Goal: Transaction & Acquisition: Purchase product/service

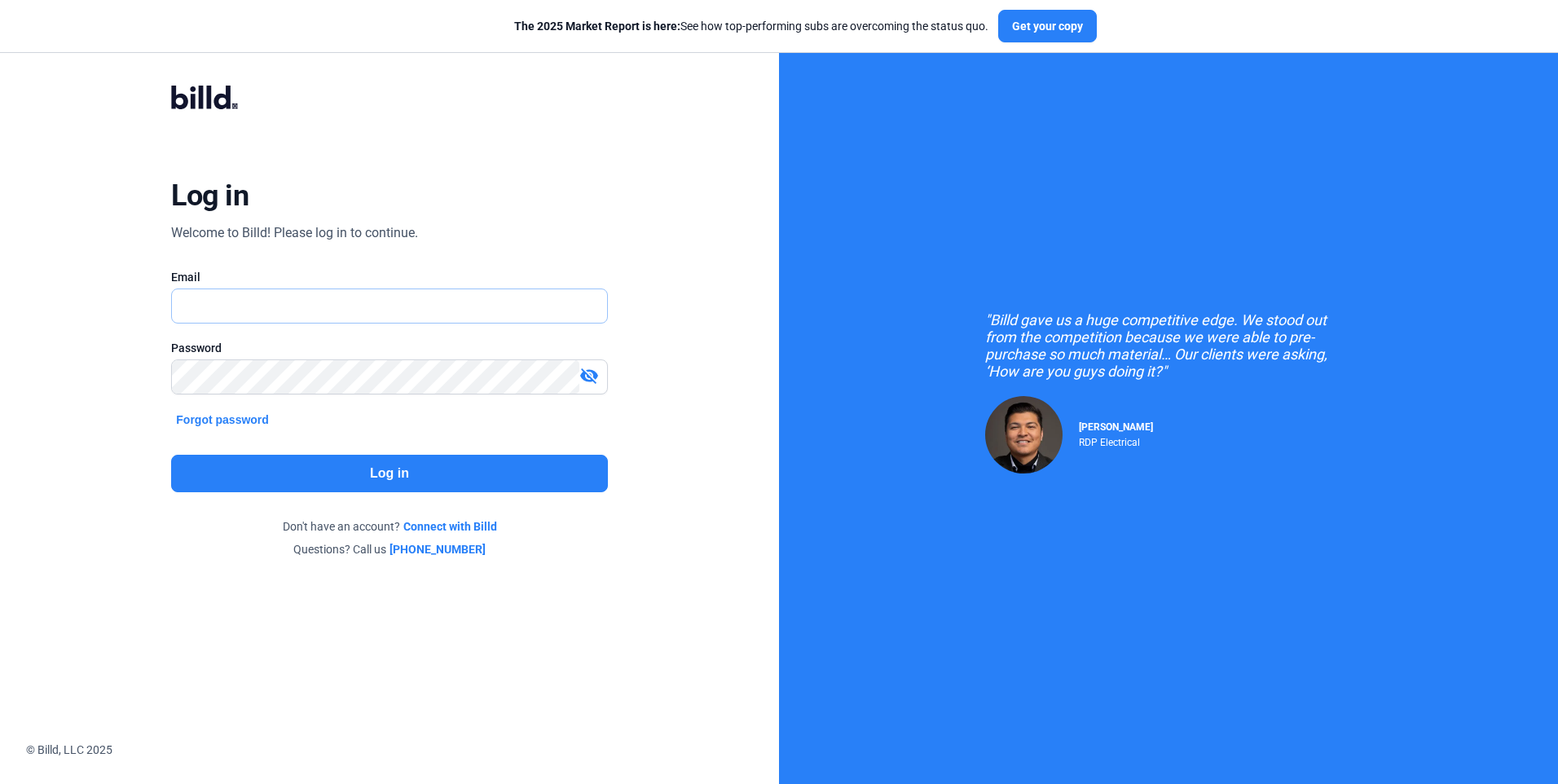
type input "[EMAIL_ADDRESS][DOMAIN_NAME]"
click at [393, 475] on button "Log in" at bounding box center [389, 474] width 436 height 38
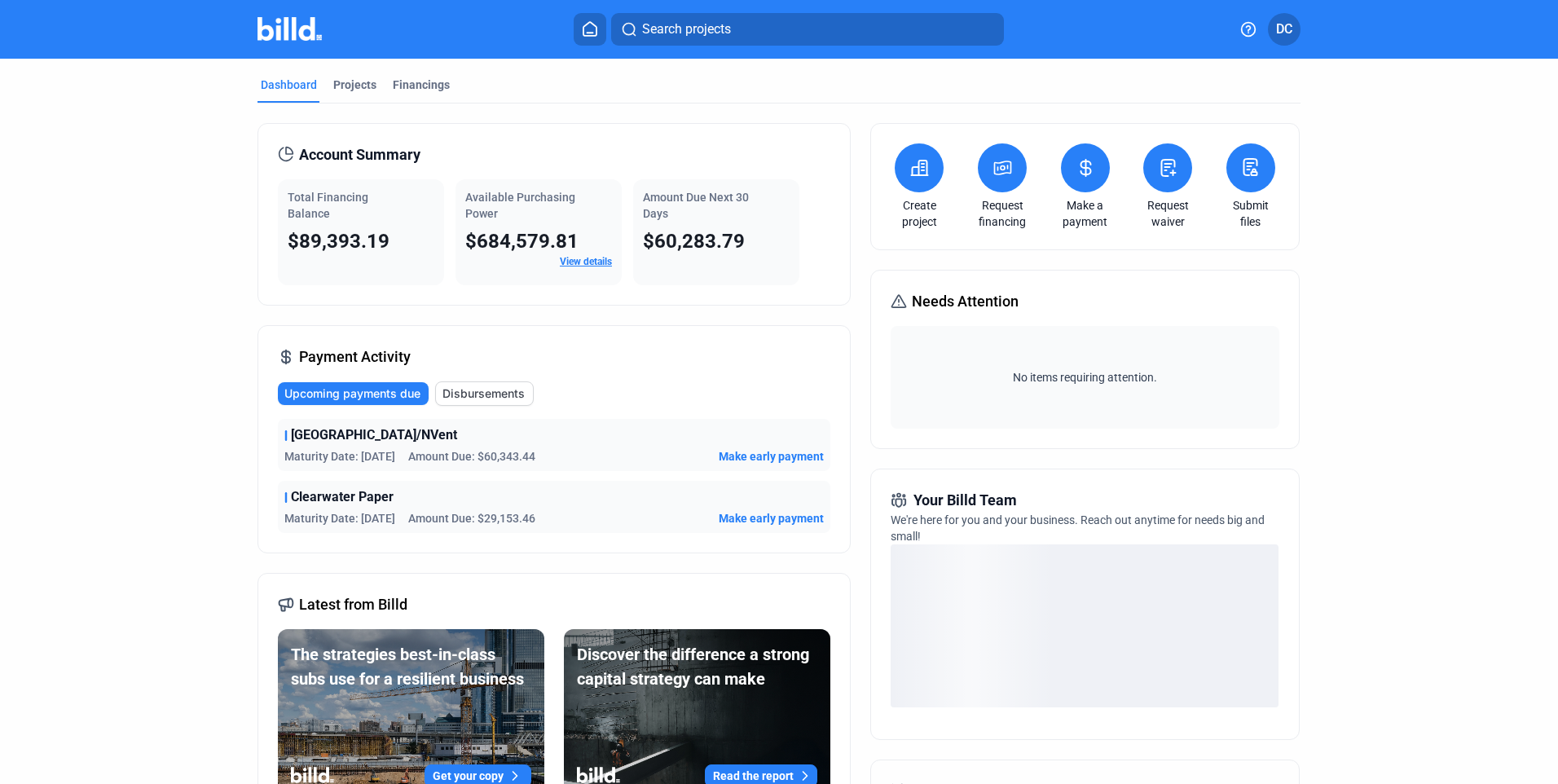
click at [325, 392] on span "Upcoming payments due" at bounding box center [353, 393] width 136 height 17
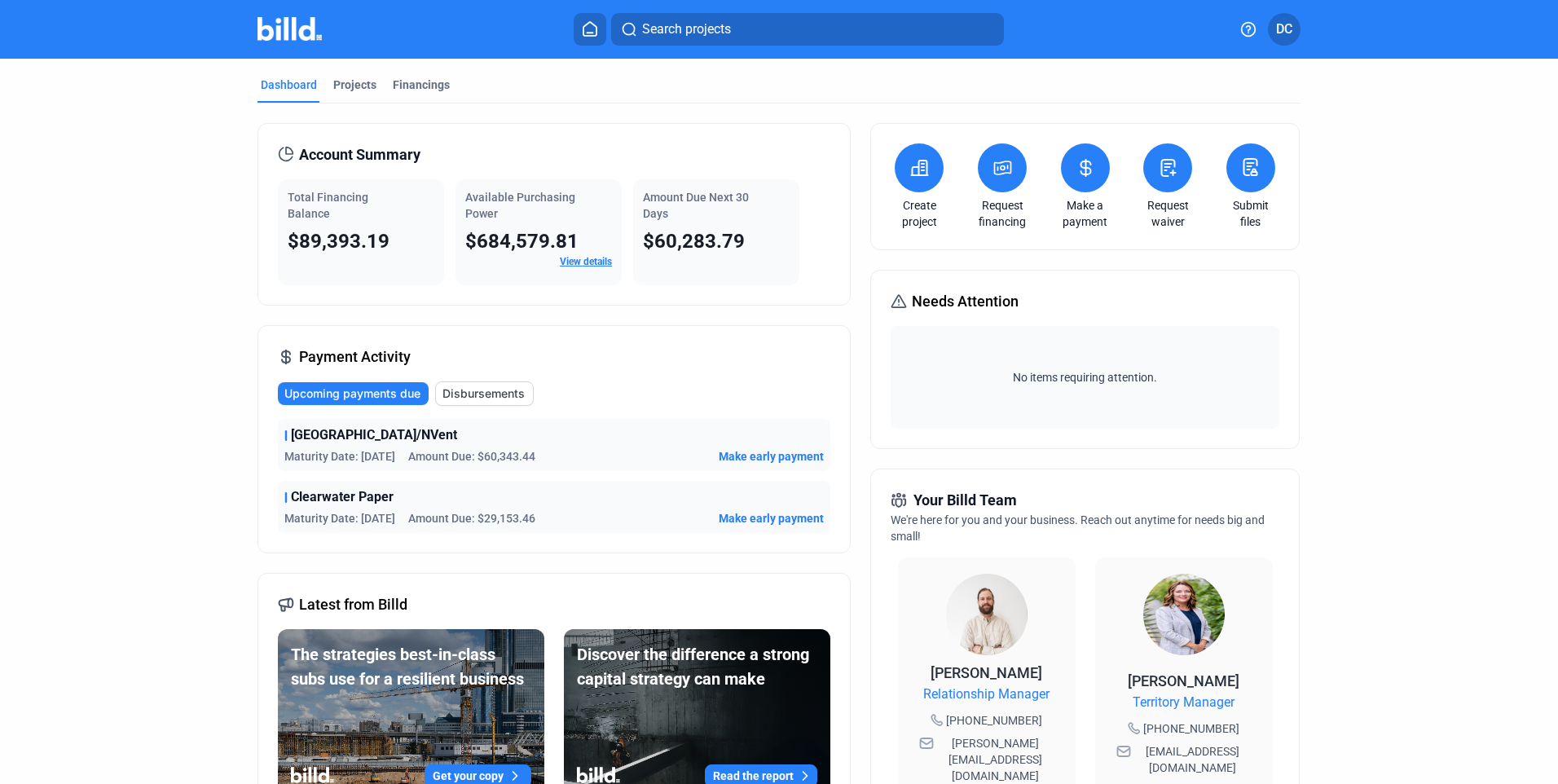
click at [1086, 160] on icon at bounding box center [1086, 168] width 20 height 19
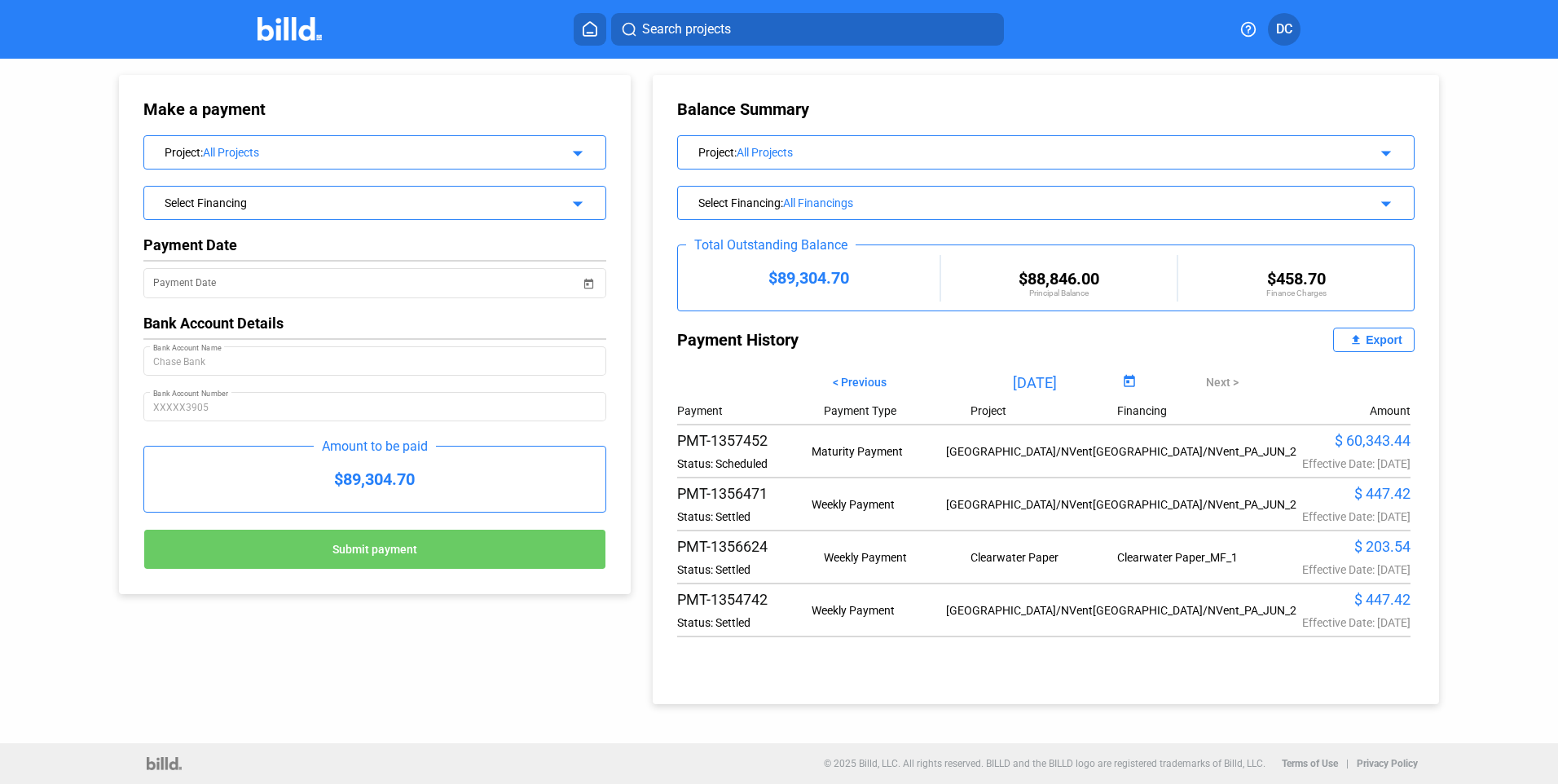
click at [1388, 441] on div "$ 60,343.44" at bounding box center [1343, 440] width 135 height 18
click at [579, 146] on mat-icon "arrow_drop_down" at bounding box center [575, 150] width 19 height 19
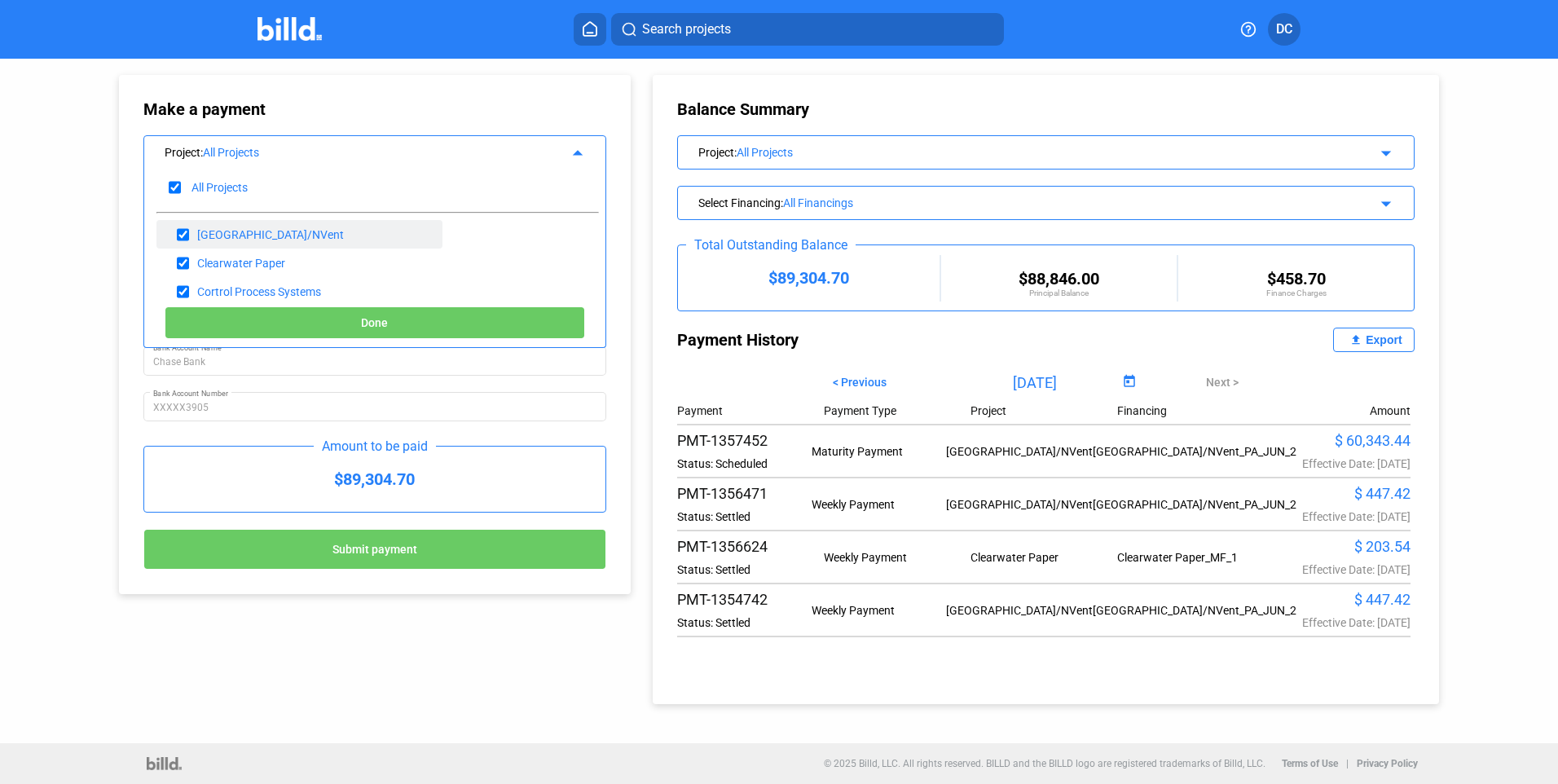
click at [261, 237] on div "[GEOGRAPHIC_DATA]/NVent" at bounding box center [270, 235] width 146 height 13
click at [365, 322] on span "Done" at bounding box center [374, 323] width 27 height 13
type input "[DATE]"
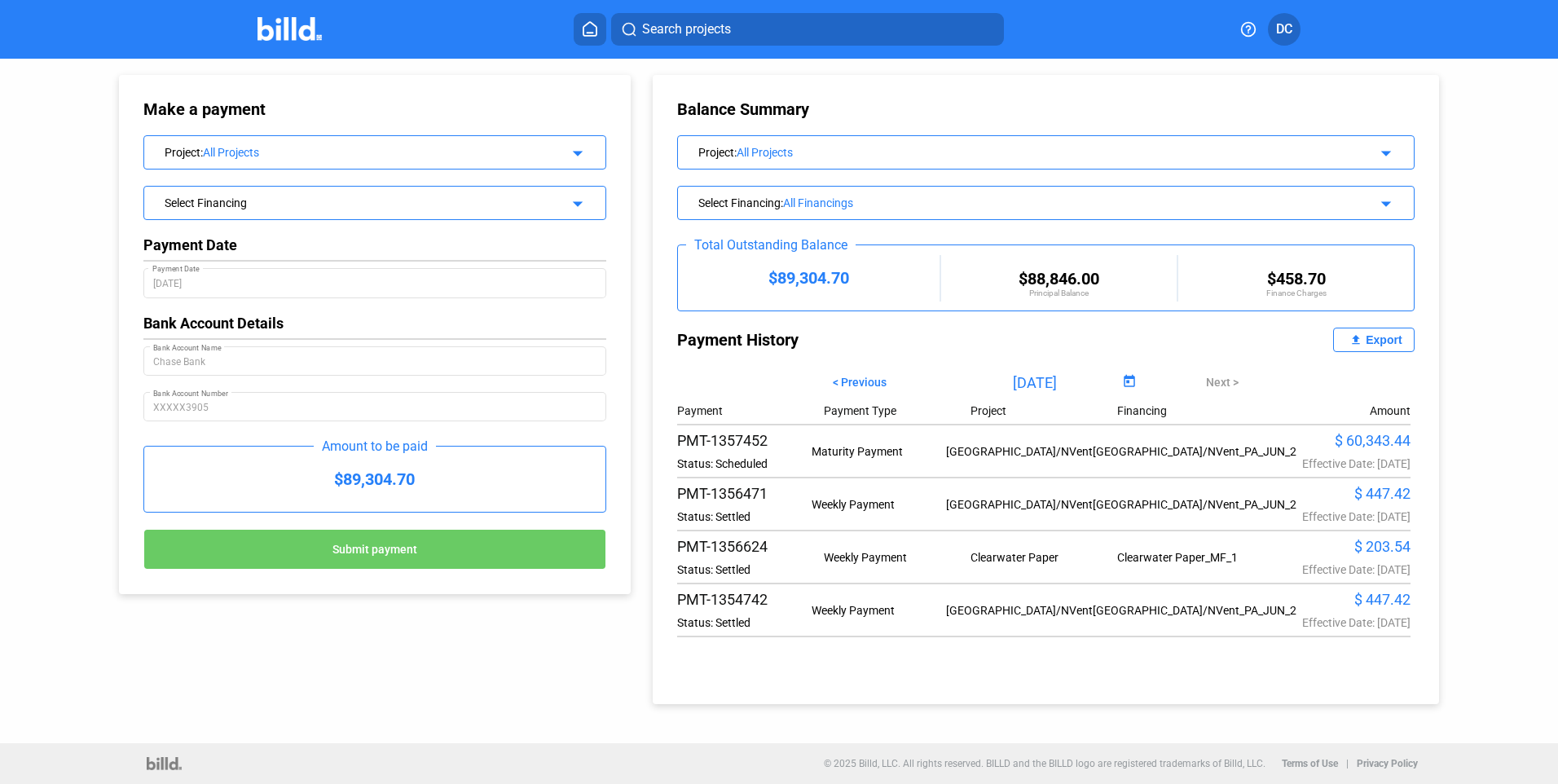
click at [581, 201] on mat-icon "arrow_drop_down" at bounding box center [575, 201] width 19 height 19
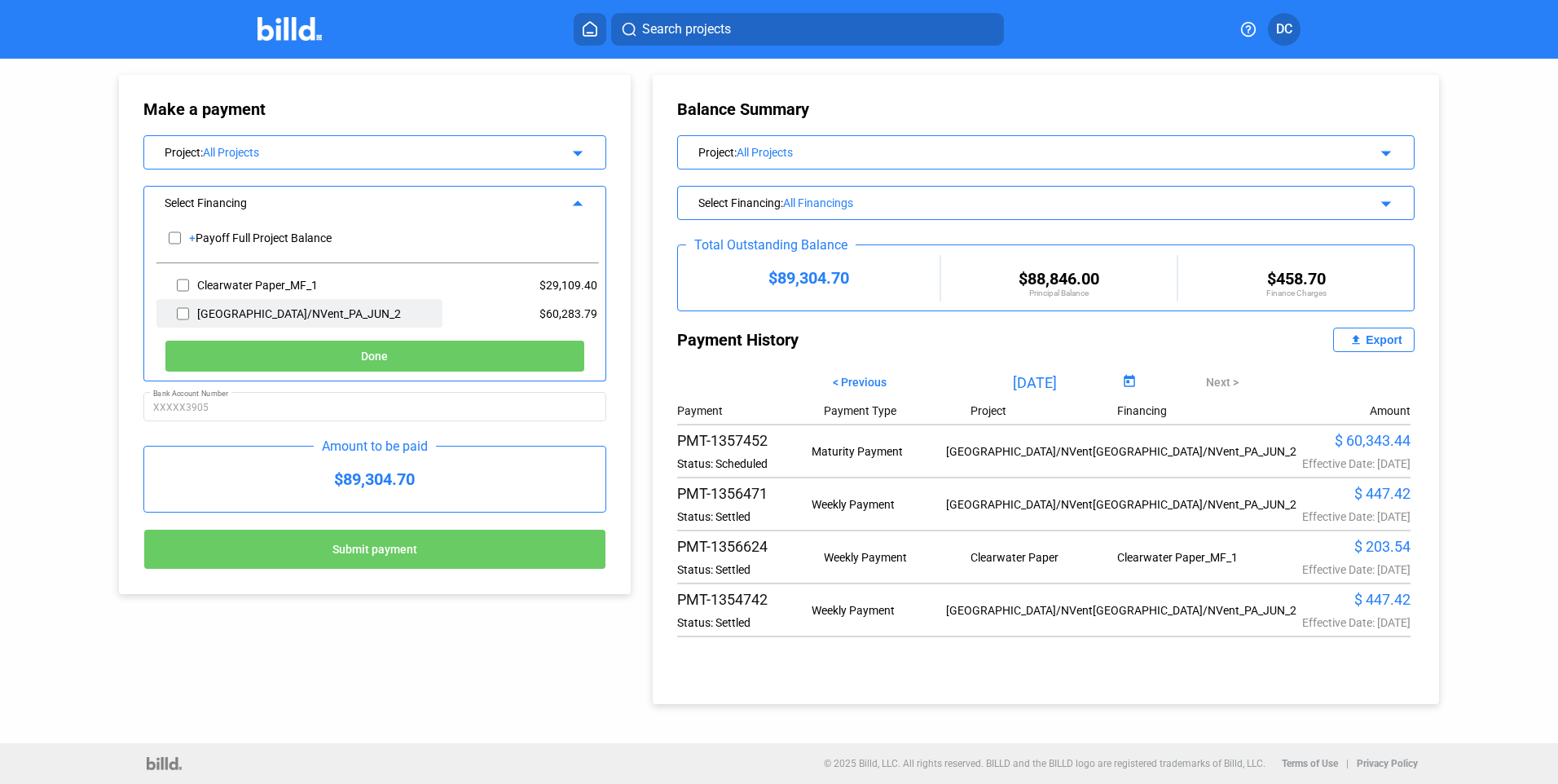
click at [182, 313] on input "checkbox" at bounding box center [182, 313] width 12 height 25
checkbox input "true"
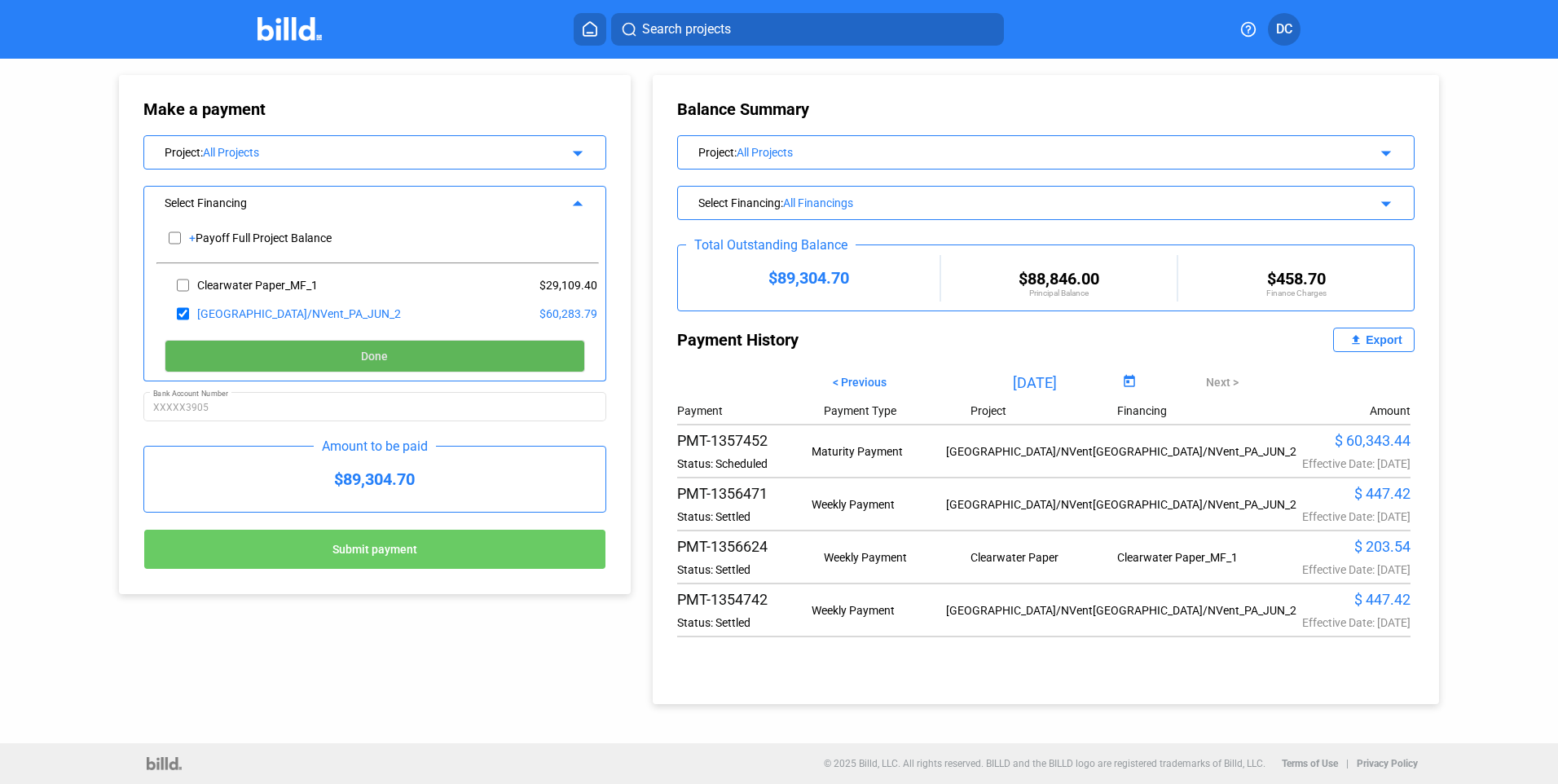
click at [378, 358] on span "Done" at bounding box center [374, 357] width 27 height 13
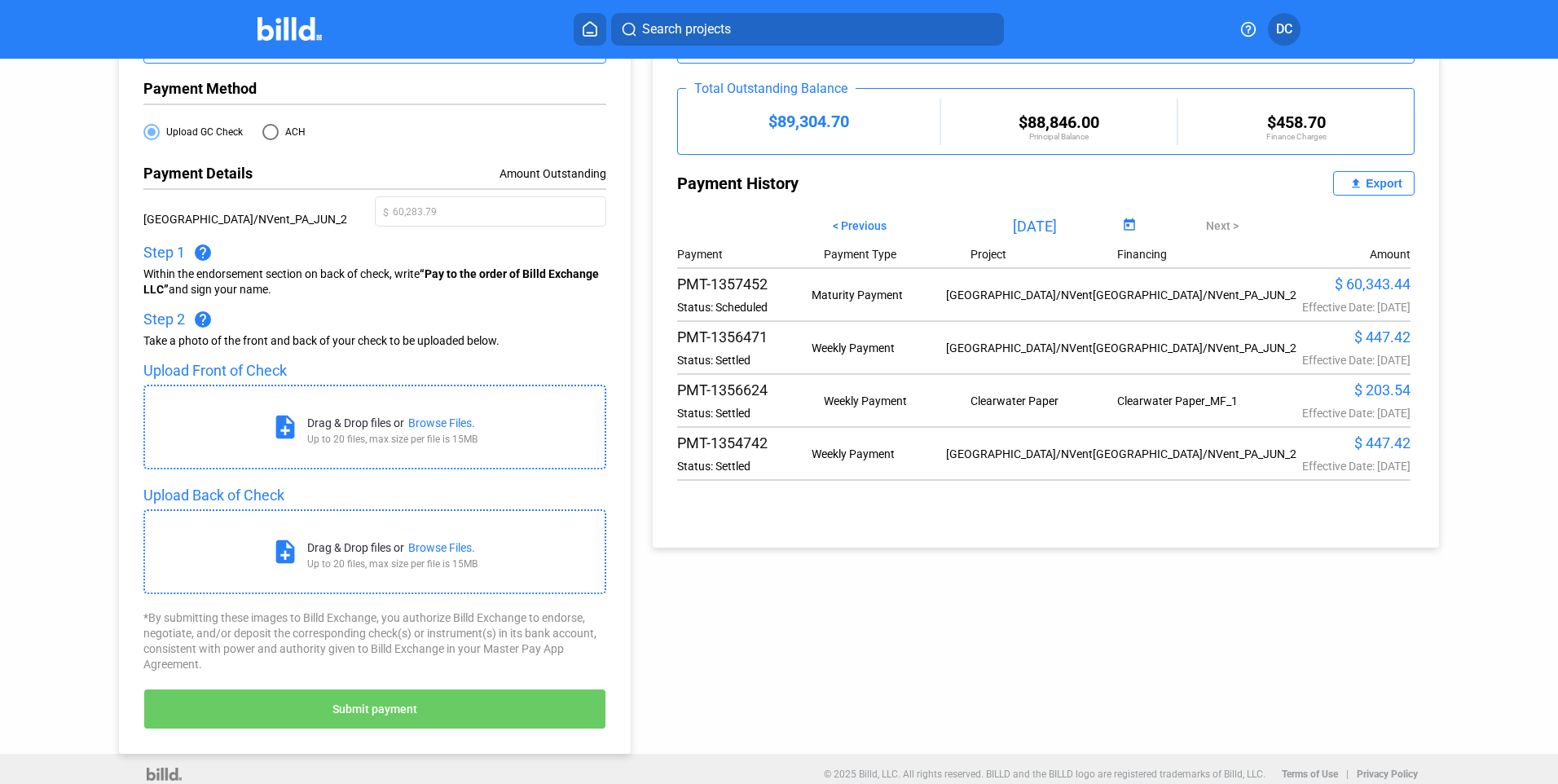
scroll to position [169, 0]
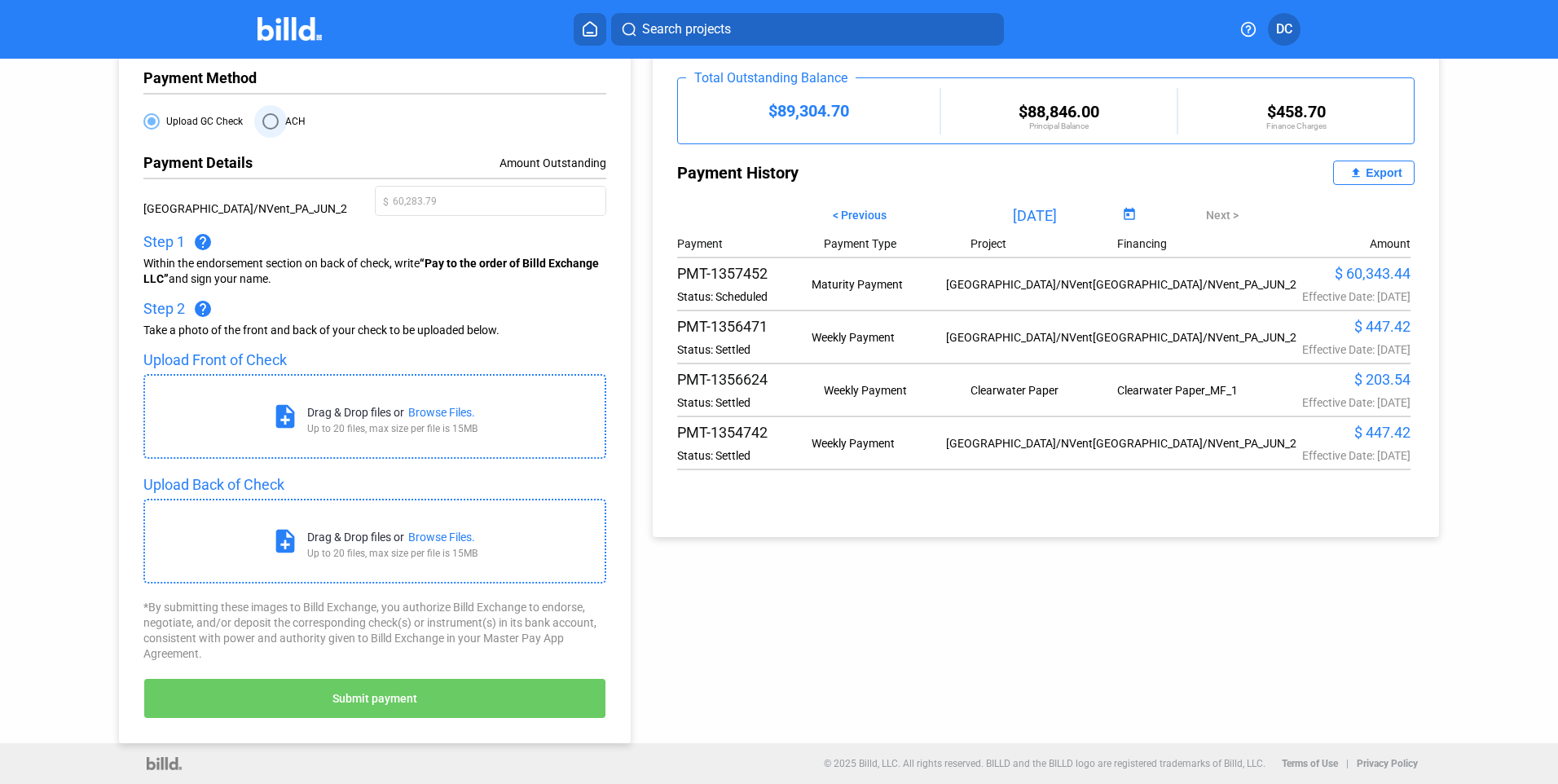
click at [268, 118] on span at bounding box center [271, 122] width 17 height 17
click at [268, 118] on input "ACH" at bounding box center [271, 122] width 17 height 17
radio input "true"
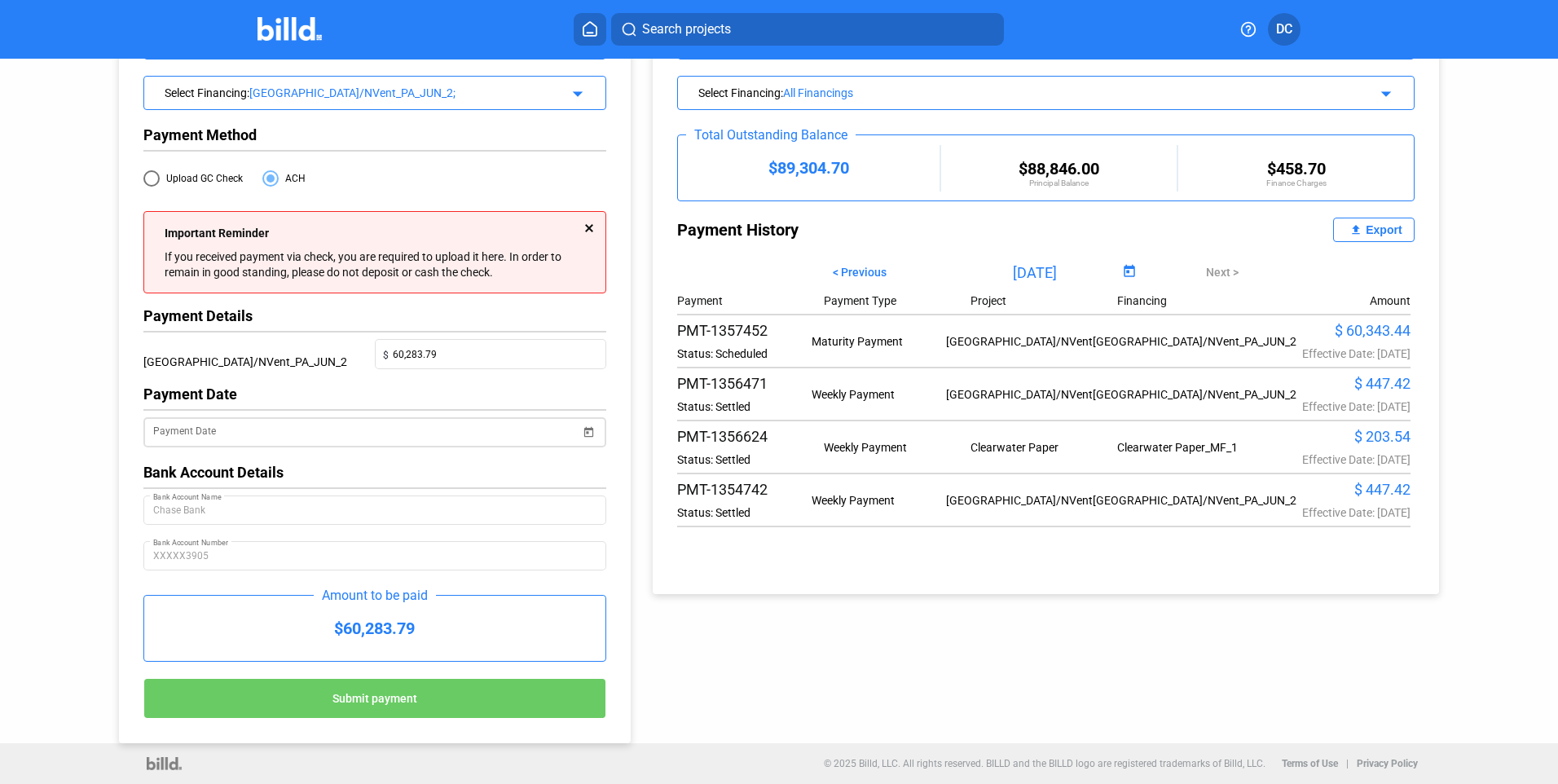
click at [585, 427] on span "Open calendar" at bounding box center [589, 422] width 39 height 39
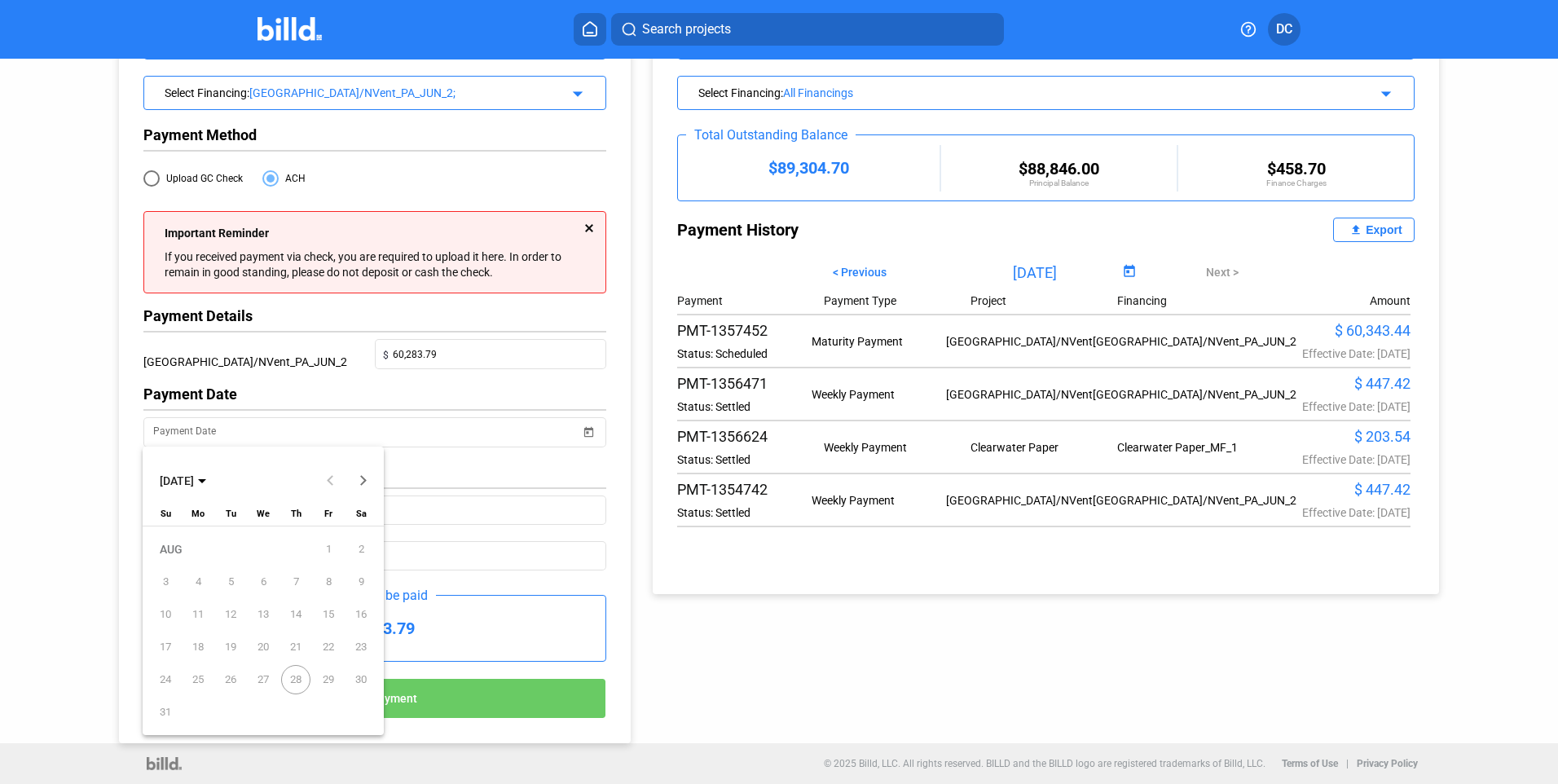
click at [295, 675] on span "28" at bounding box center [296, 680] width 29 height 29
click at [258, 433] on div at bounding box center [779, 392] width 1558 height 784
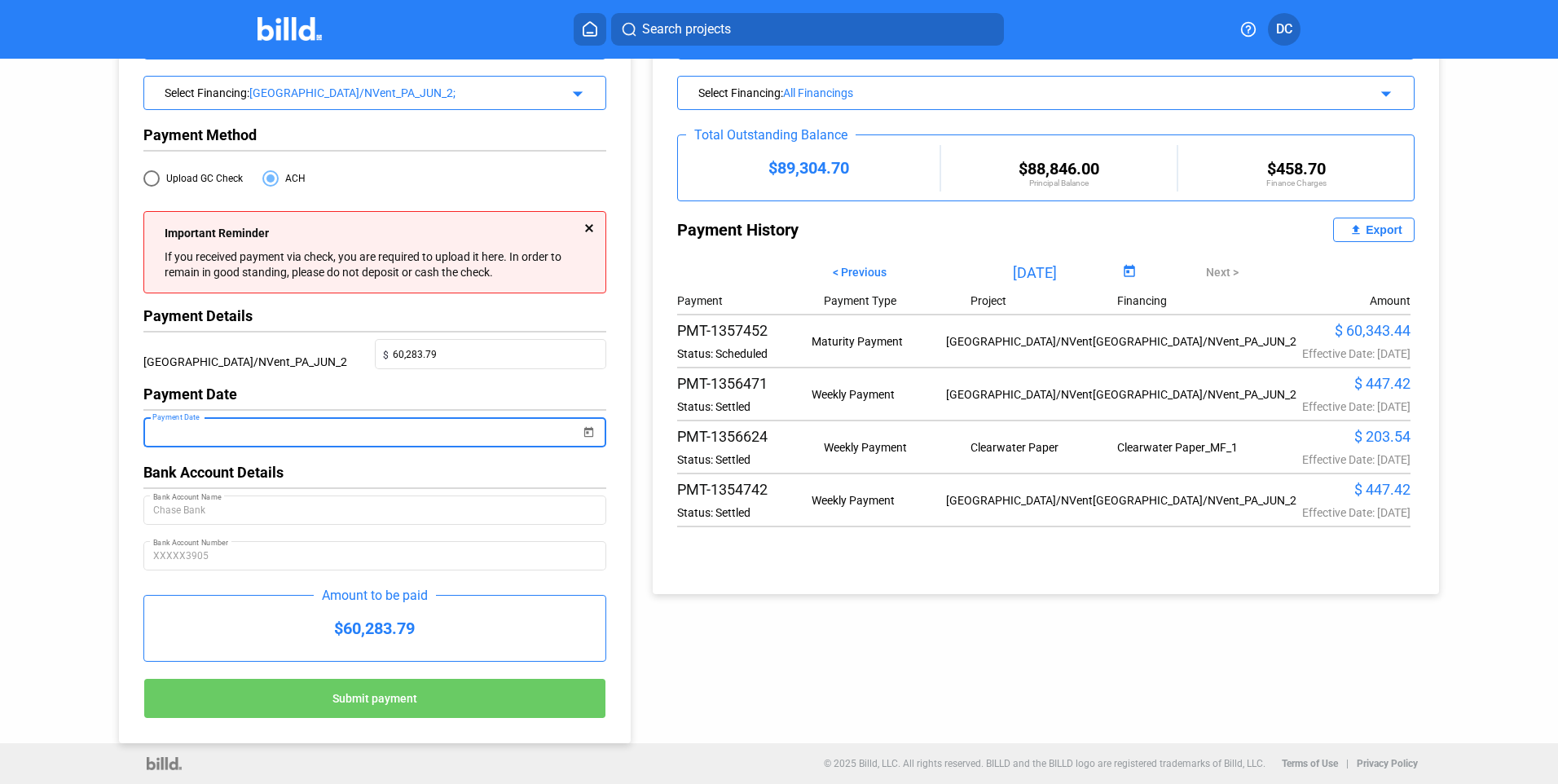
click at [235, 423] on input "Payment Date" at bounding box center [367, 432] width 428 height 19
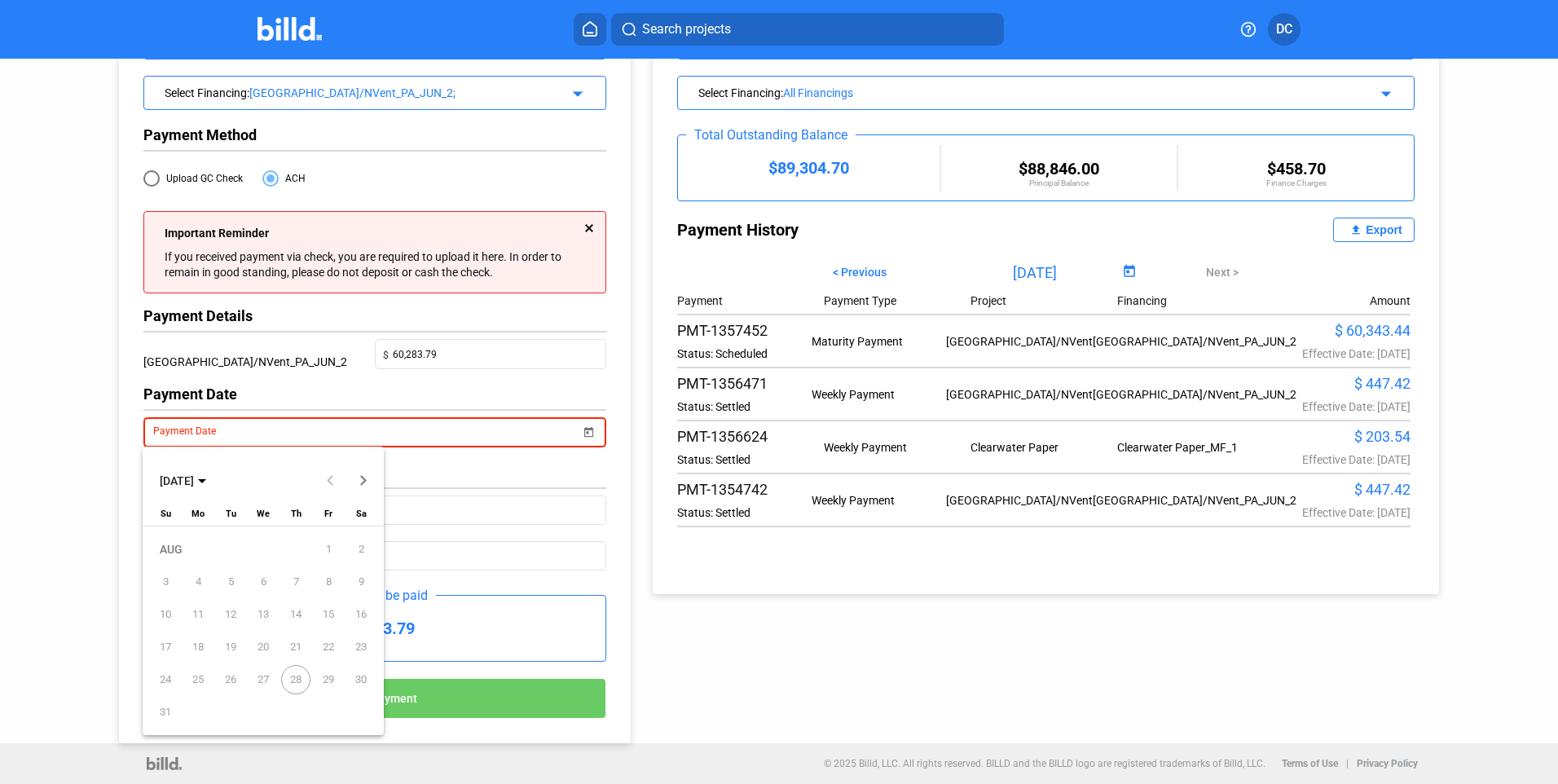
click at [235, 423] on div at bounding box center [779, 392] width 1558 height 784
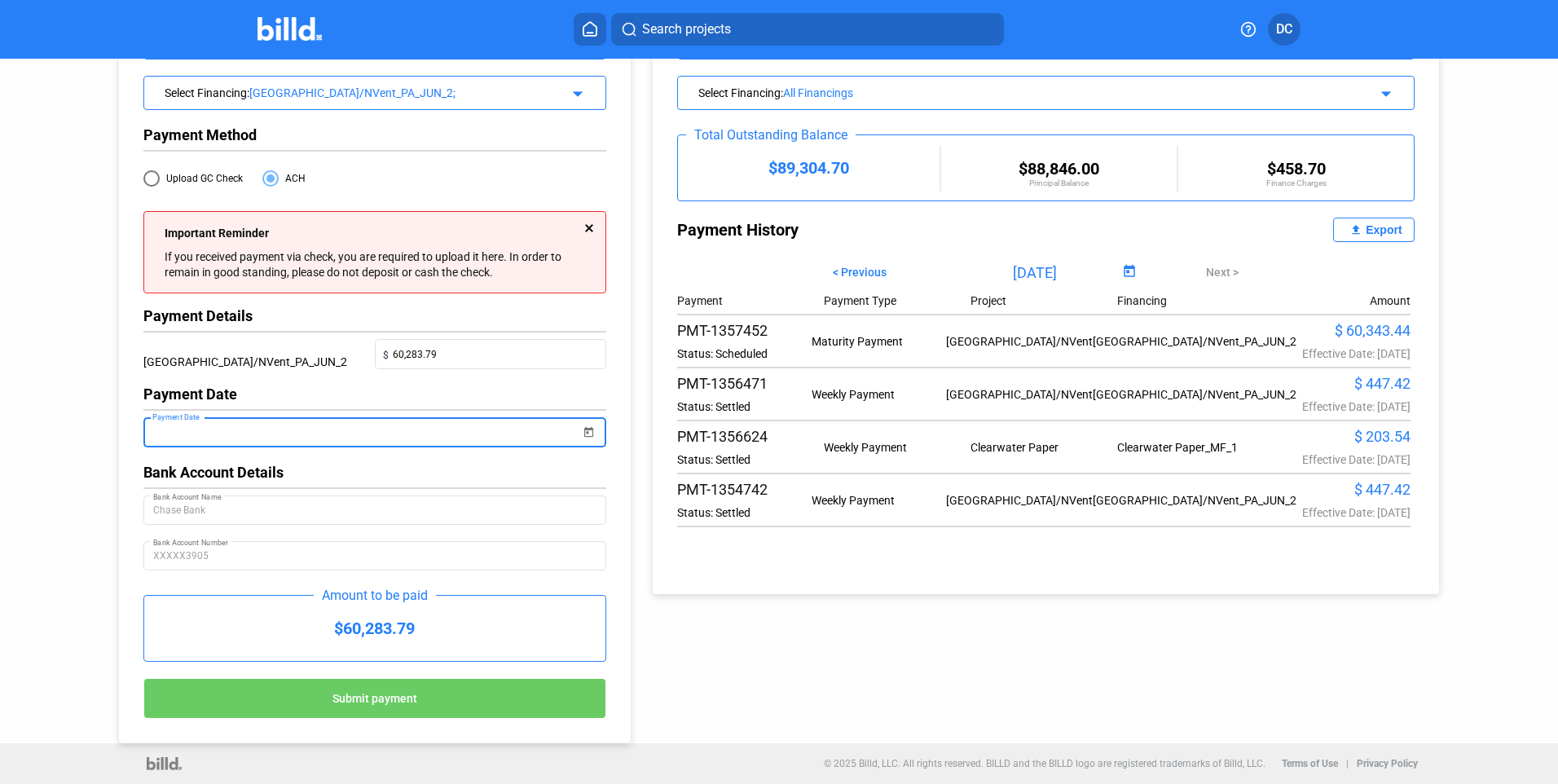
click at [589, 224] on div at bounding box center [589, 228] width 8 height 8
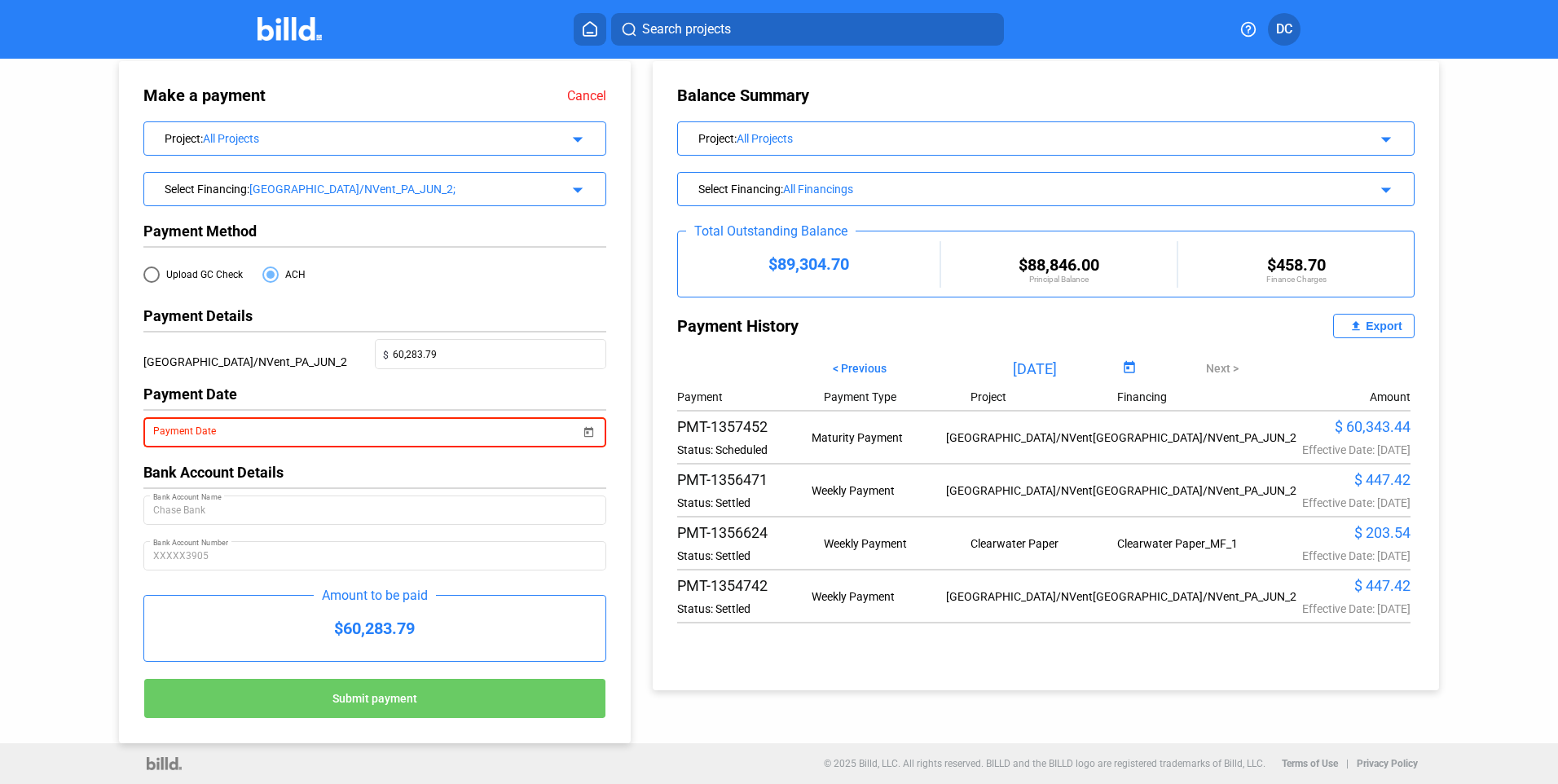
scroll to position [18, 0]
click at [288, 437] on input "Payment Date" at bounding box center [367, 432] width 428 height 19
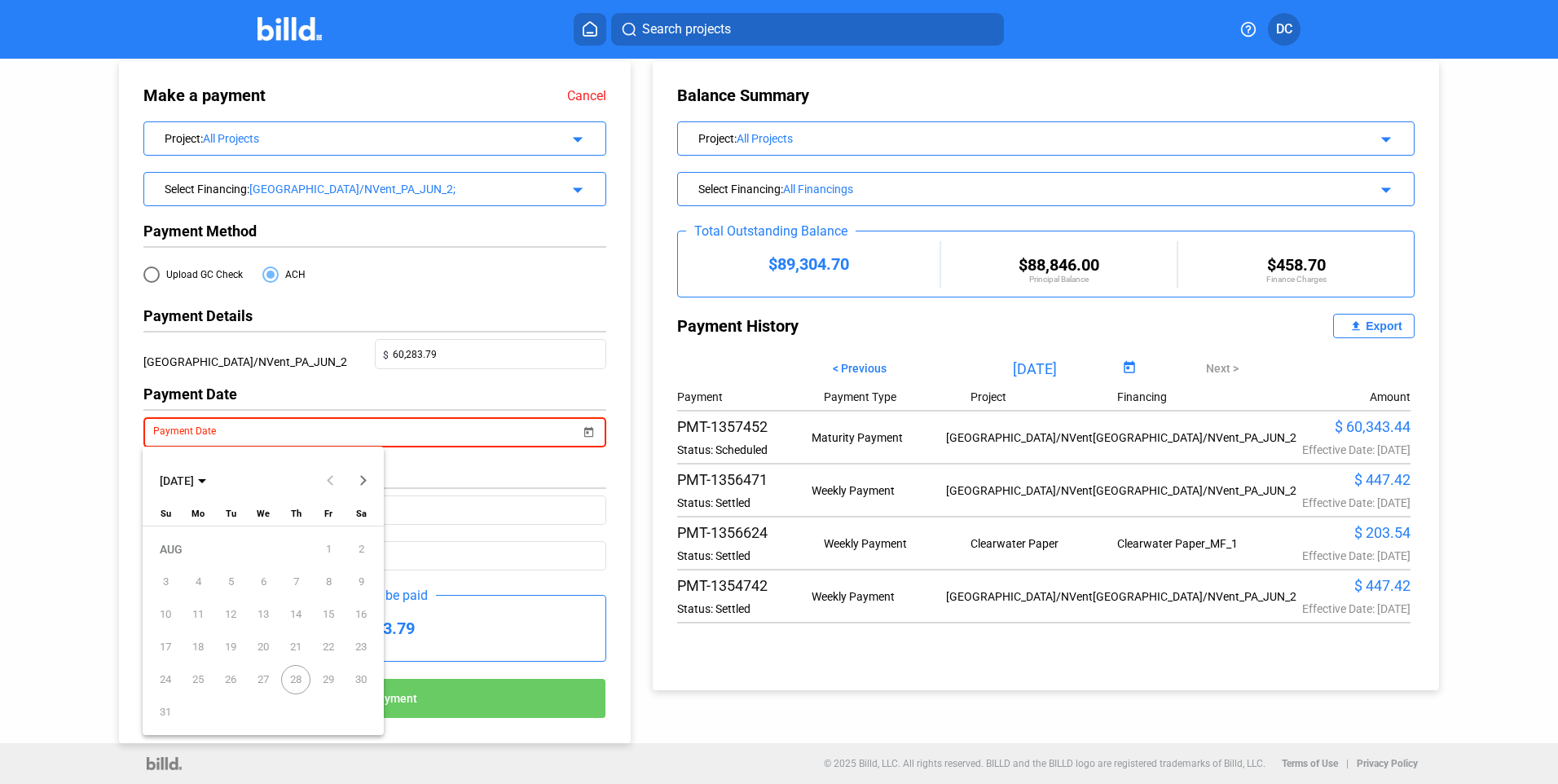
click at [292, 681] on span "28" at bounding box center [296, 680] width 29 height 29
click at [415, 266] on div at bounding box center [779, 392] width 1558 height 784
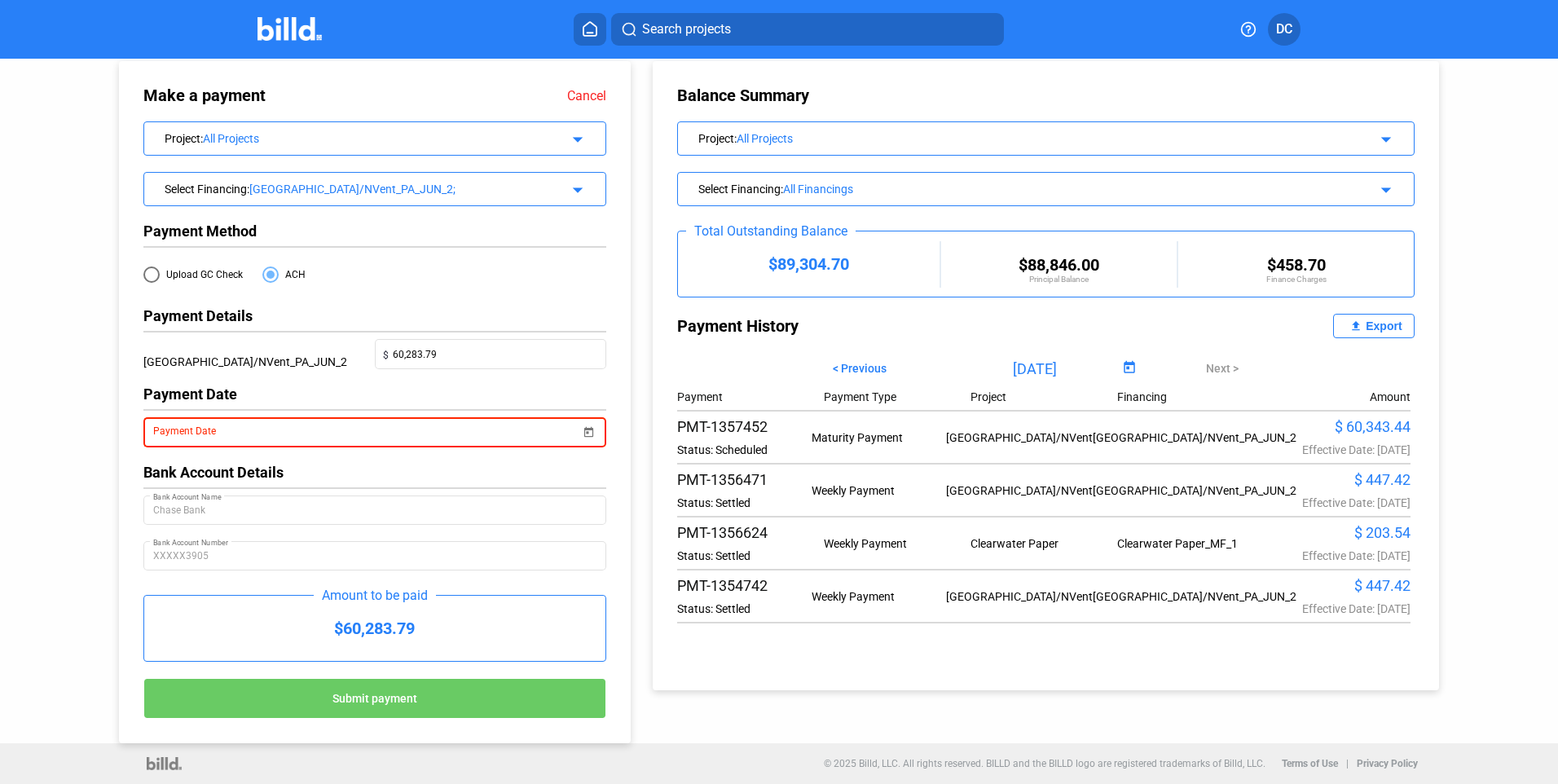
click at [586, 428] on span "Open calendar" at bounding box center [589, 422] width 39 height 39
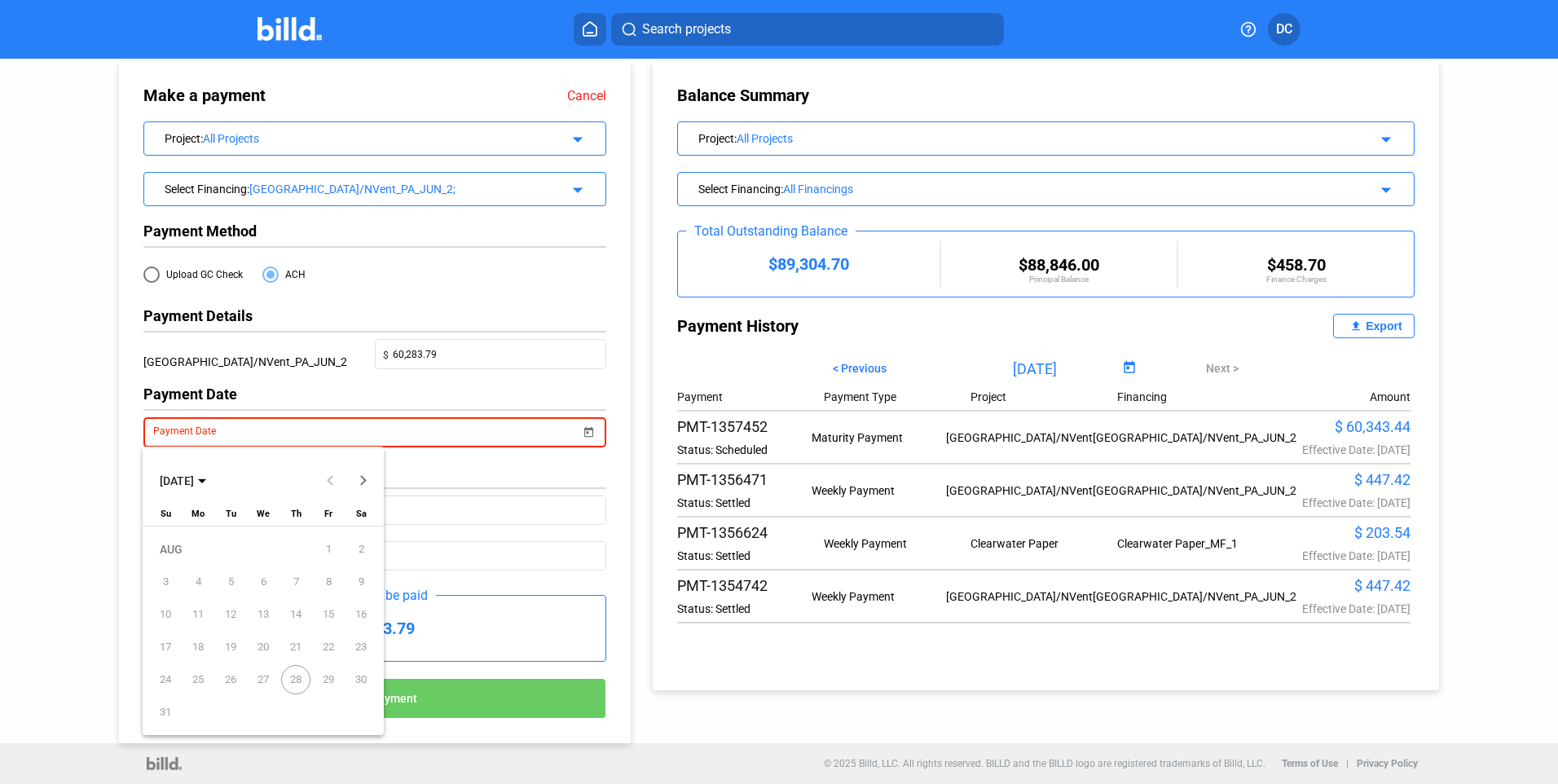
click at [298, 678] on span "28" at bounding box center [296, 680] width 29 height 29
click at [500, 286] on div at bounding box center [779, 392] width 1558 height 784
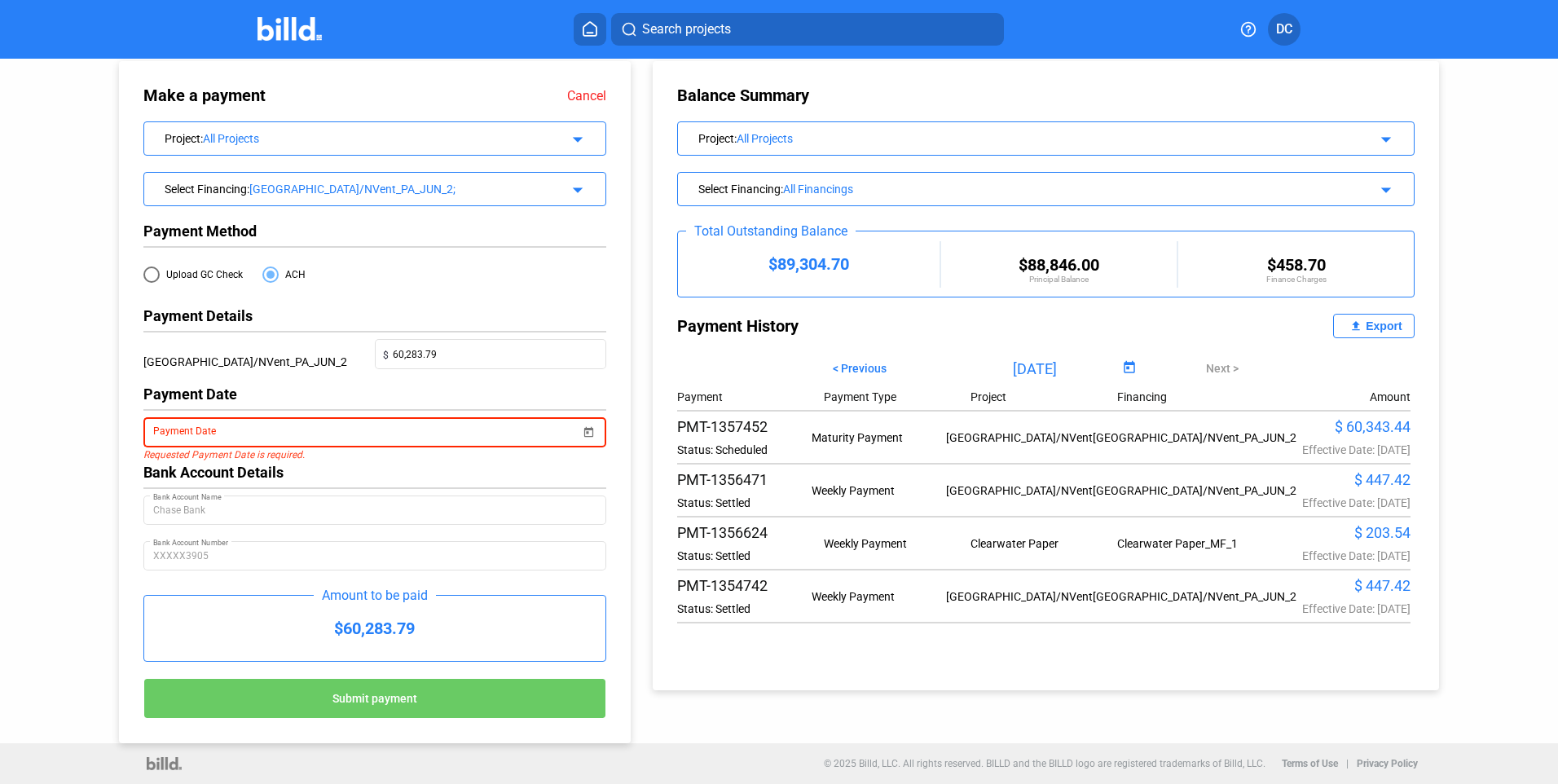
click at [590, 88] on link "Cancel" at bounding box center [587, 96] width 39 height 16
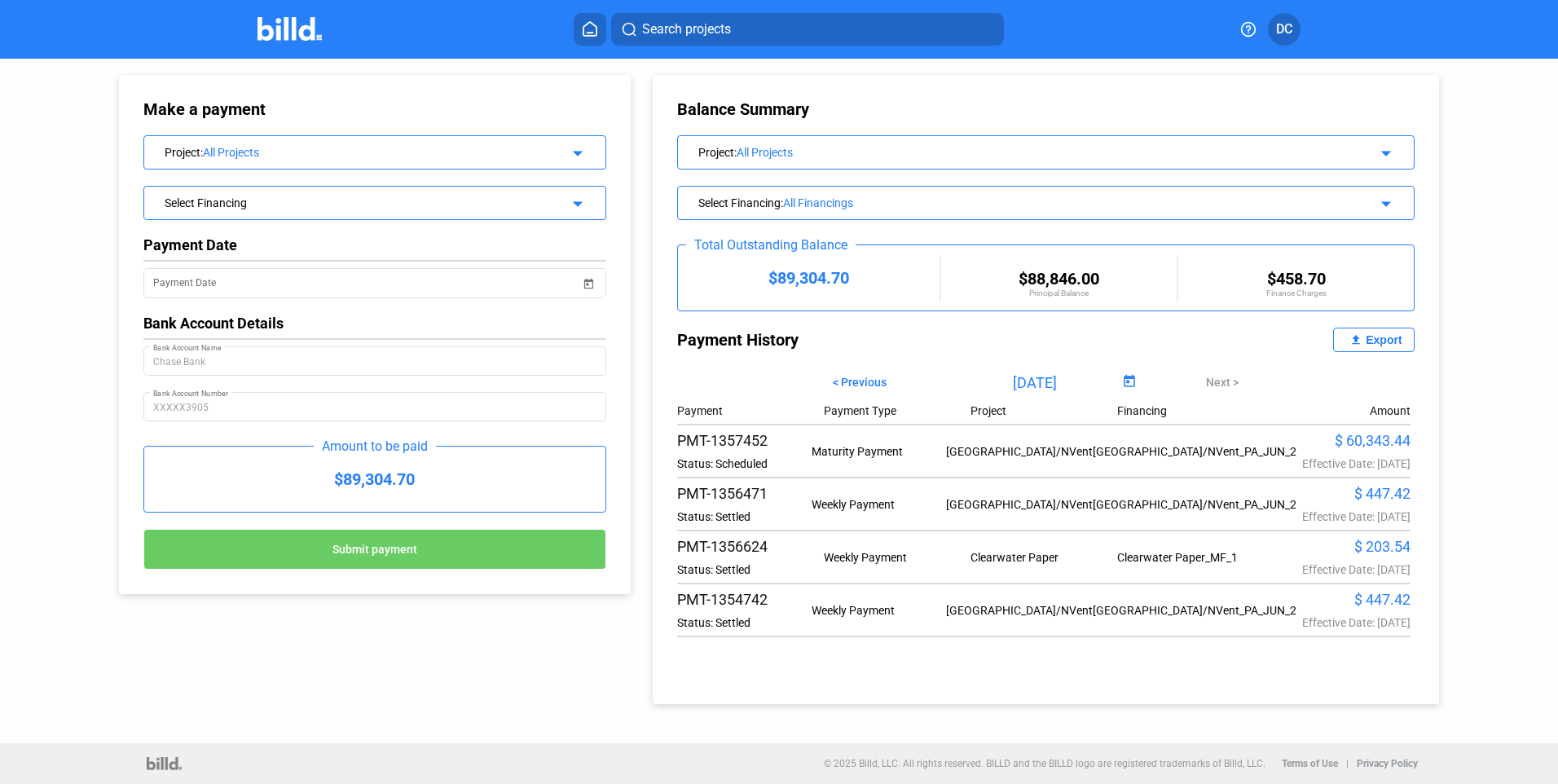
scroll to position [0, 0]
click at [579, 152] on mat-icon "arrow_drop_down" at bounding box center [575, 150] width 19 height 19
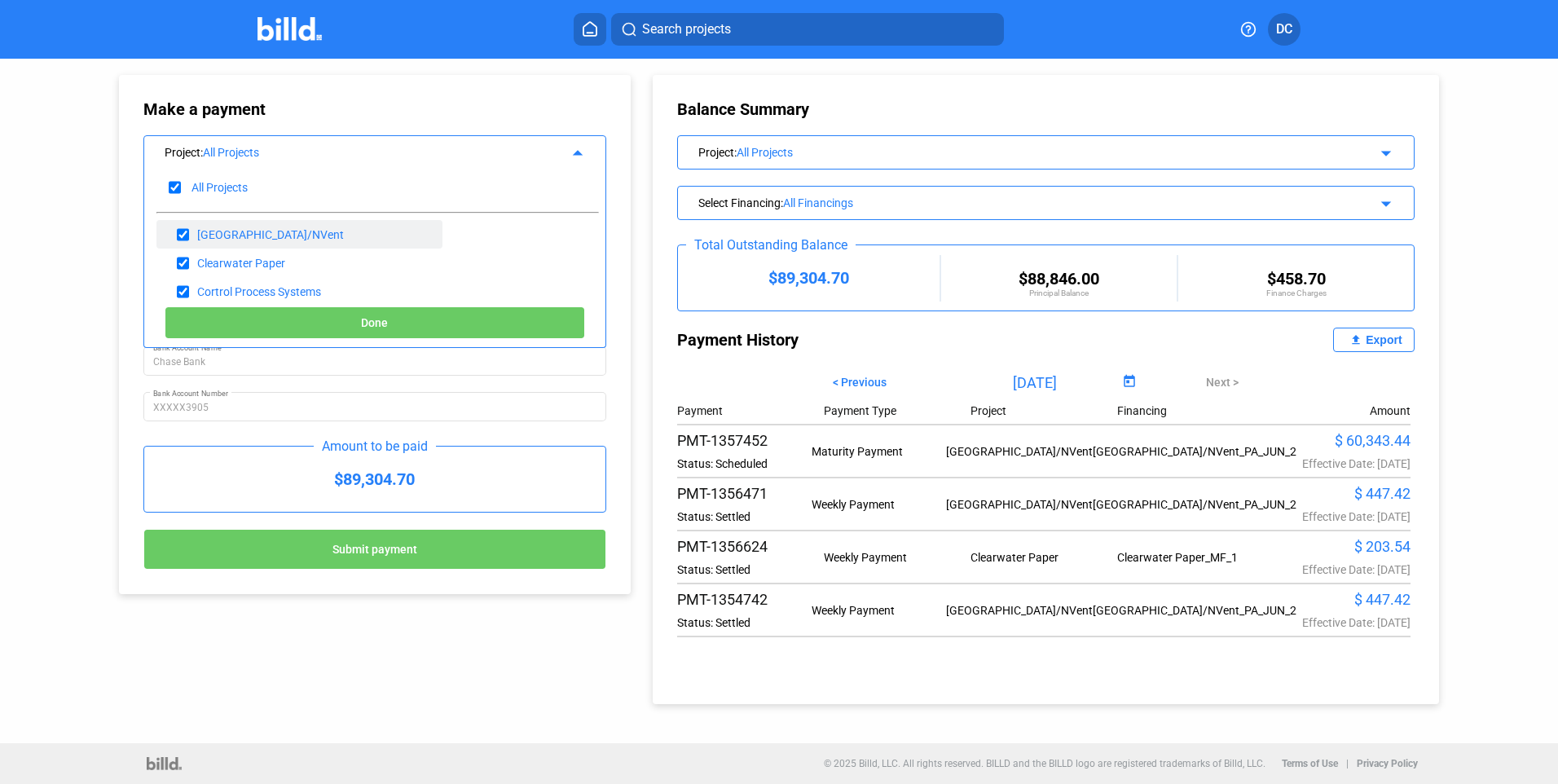
click at [266, 234] on div "[GEOGRAPHIC_DATA]/NVent" at bounding box center [270, 235] width 146 height 13
click at [252, 235] on div "[GEOGRAPHIC_DATA]/NVent" at bounding box center [270, 235] width 146 height 13
click at [223, 141] on div "Project : All Projects arrow_drop_up" at bounding box center [375, 150] width 462 height 29
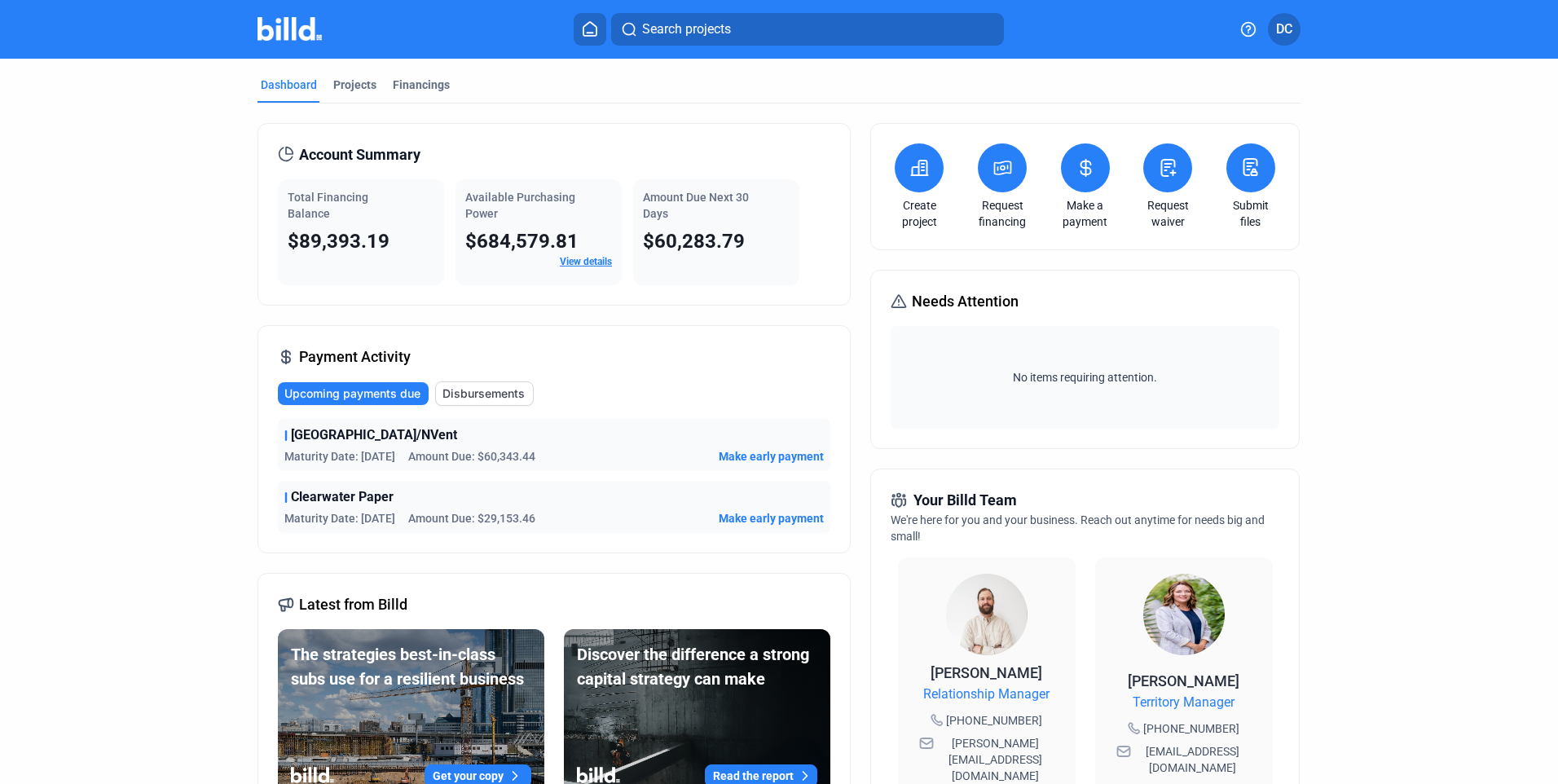
click at [373, 395] on span "Upcoming payments due" at bounding box center [353, 393] width 136 height 17
click at [778, 458] on span "Make early payment" at bounding box center [771, 457] width 105 height 17
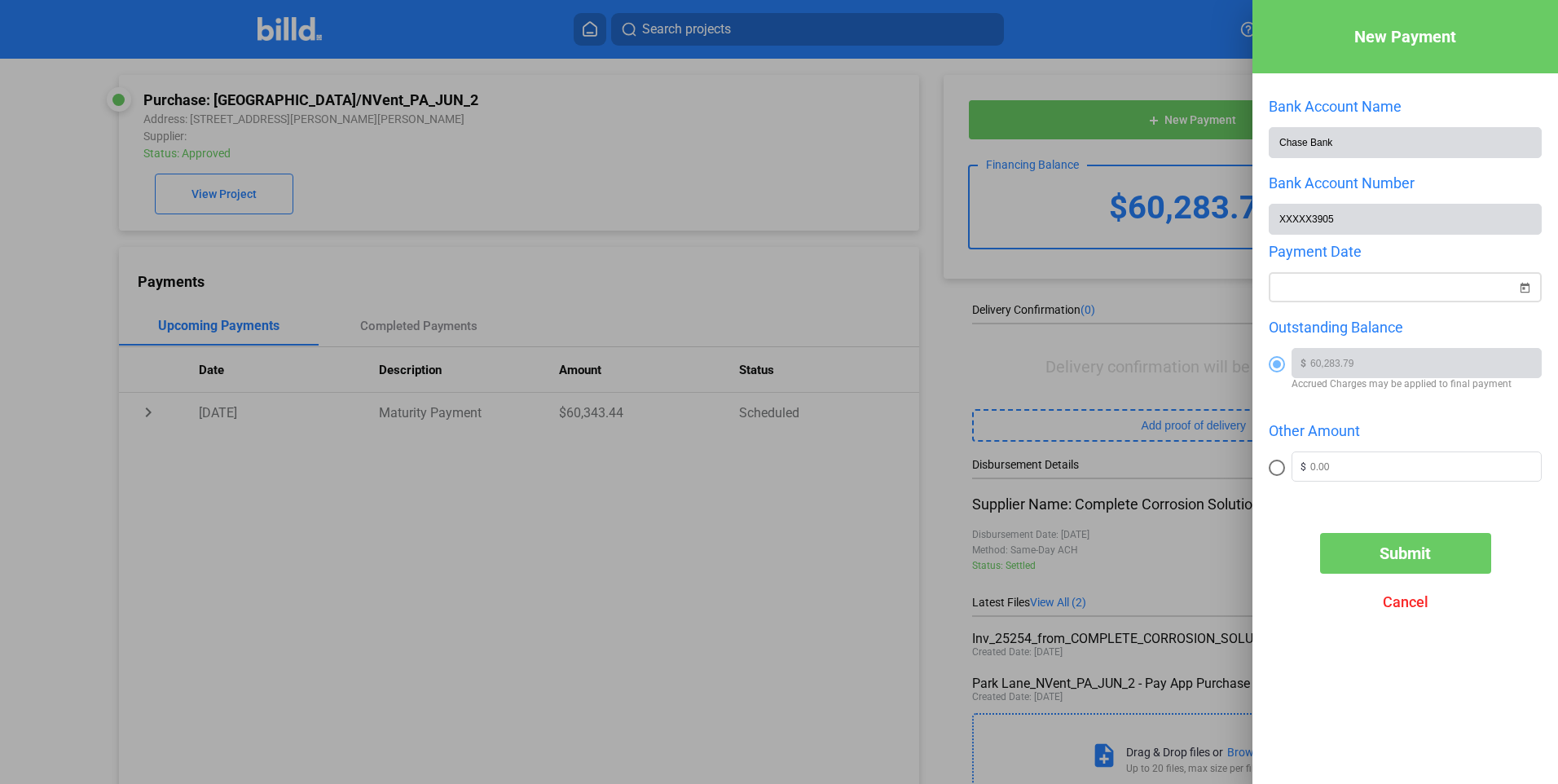
click at [1524, 289] on span "Open calendar" at bounding box center [1525, 277] width 39 height 39
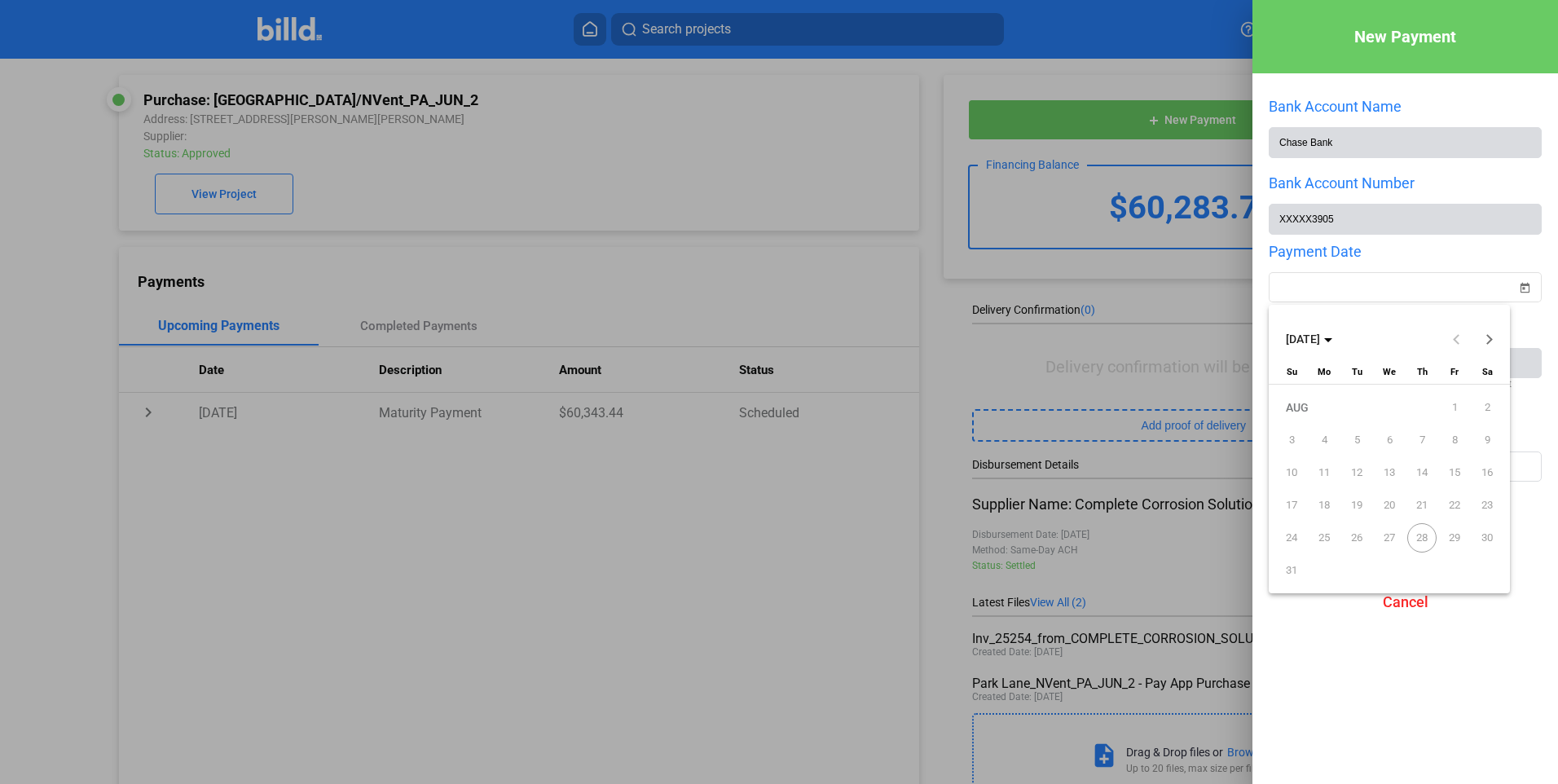
click at [1423, 535] on span "28" at bounding box center [1423, 538] width 29 height 29
click at [1468, 660] on div at bounding box center [779, 392] width 1558 height 784
